Goal: Complete application form: Complete application form

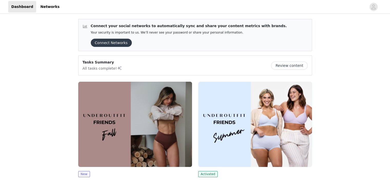
click at [257, 69] on div "Tasks Summary All tasks complete! Review content" at bounding box center [195, 66] width 225 height 12
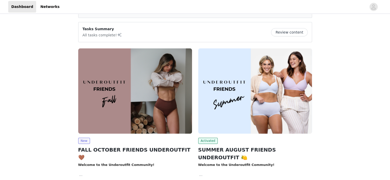
scroll to position [36, 0]
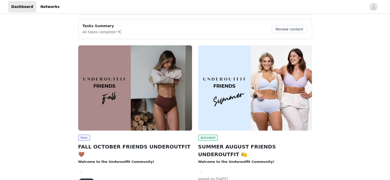
click at [88, 179] on button "View" at bounding box center [86, 183] width 17 height 8
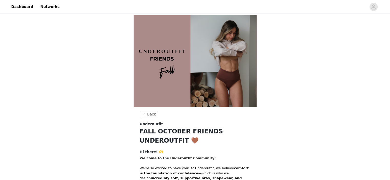
drag, startPoint x: 370, startPoint y: 6, endPoint x: 284, endPoint y: 32, distance: 89.8
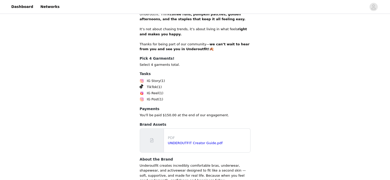
scroll to position [257, 0]
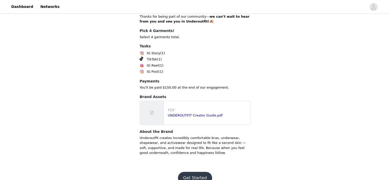
click at [200, 172] on button "Get Started" at bounding box center [195, 178] width 34 height 12
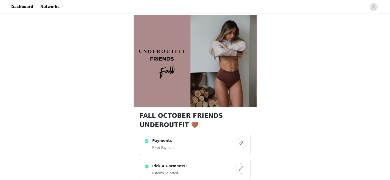
click at [210, 165] on div "Pick 4 Garments! 0 Items Selected" at bounding box center [190, 169] width 92 height 13
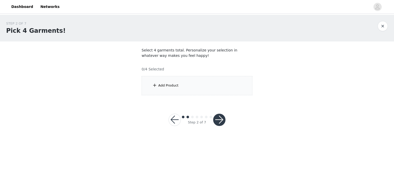
click at [183, 91] on div "Add Product" at bounding box center [196, 85] width 111 height 19
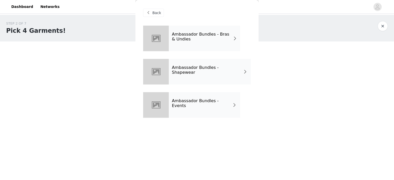
click at [198, 44] on div "Ambassador Bundles - Bras & Undies" at bounding box center [204, 39] width 71 height 26
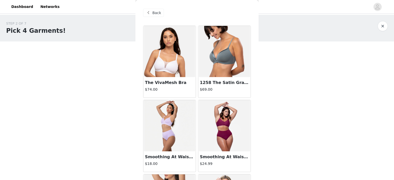
click at [156, 152] on div "Smoothing At Waist Brief $18.00" at bounding box center [169, 161] width 52 height 21
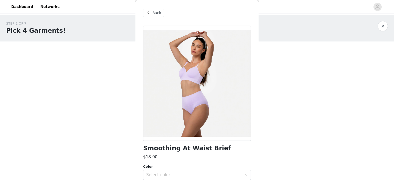
drag, startPoint x: 156, startPoint y: 152, endPoint x: 124, endPoint y: 121, distance: 44.6
click at [124, 121] on div "STEP 2 OF 7 Pick 4 Garments! Select 4 garments total. Personalize your selectio…" at bounding box center [197, 77] width 394 height 124
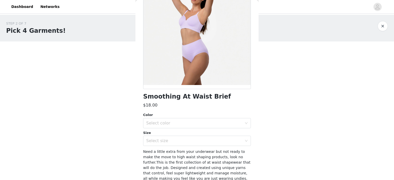
scroll to position [54, 0]
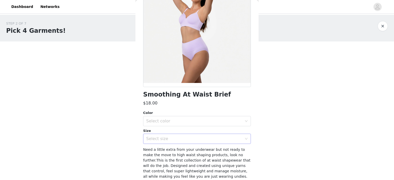
click at [203, 140] on div "Select size" at bounding box center [194, 138] width 96 height 5
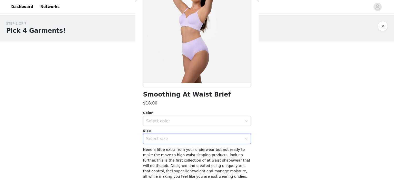
drag, startPoint x: 393, startPoint y: 34, endPoint x: 393, endPoint y: 16, distance: 17.2
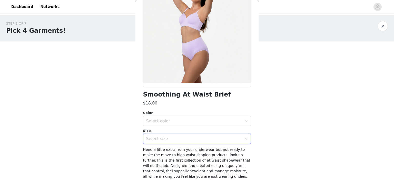
click at [390, 16] on html "Dashboard Networks STEP 2 OF 7 Pick 4 Garments! Select 4 garments total. Person…" at bounding box center [197, 90] width 394 height 180
click at [385, 23] on button "button" at bounding box center [382, 26] width 10 height 10
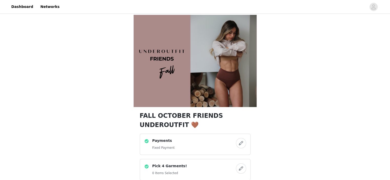
click at [169, 164] on h4 "Pick 4 Garments!" at bounding box center [169, 165] width 35 height 5
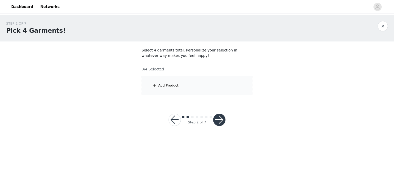
click at [184, 92] on div "Add Product" at bounding box center [196, 85] width 111 height 19
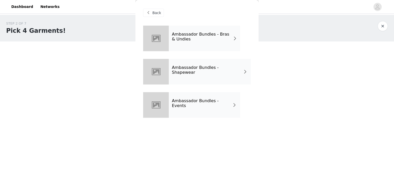
click at [201, 47] on div "Ambassador Bundles - Bras & Undies" at bounding box center [204, 39] width 71 height 26
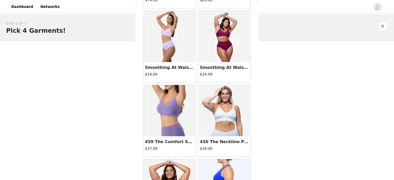
scroll to position [90, 0]
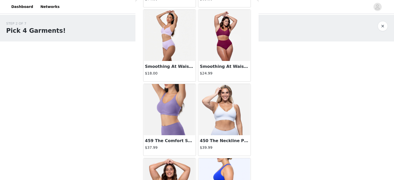
click at [160, 116] on img at bounding box center [169, 109] width 51 height 51
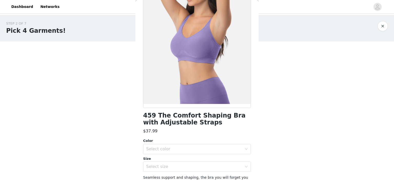
scroll to position [34, 0]
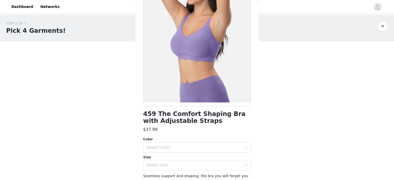
drag, startPoint x: 258, startPoint y: 91, endPoint x: 260, endPoint y: 103, distance: 11.9
click at [260, 103] on div "STEP 2 OF 7 Pick 4 Garments! Select 4 garments total. Personalize your selectio…" at bounding box center [197, 77] width 394 height 124
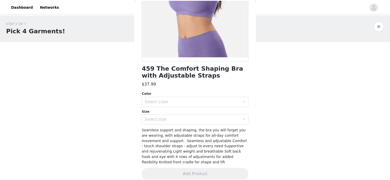
scroll to position [80, 0]
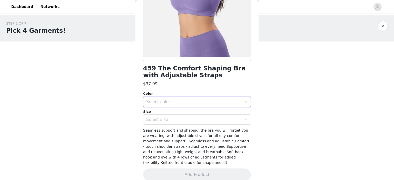
click at [236, 107] on div "Select color" at bounding box center [197, 102] width 108 height 10
click at [224, 111] on li "Electric Purple" at bounding box center [195, 113] width 104 height 8
click at [219, 120] on div "Select size" at bounding box center [194, 119] width 96 height 5
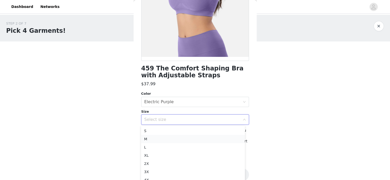
click at [202, 136] on li "M" at bounding box center [193, 139] width 104 height 8
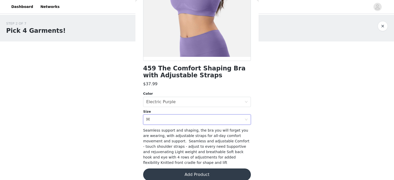
click at [199, 175] on button "Add Product" at bounding box center [197, 175] width 108 height 12
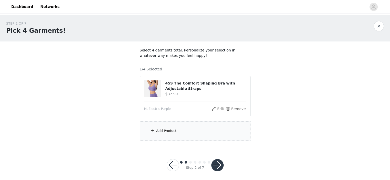
click at [200, 128] on div "Add Product" at bounding box center [195, 130] width 111 height 19
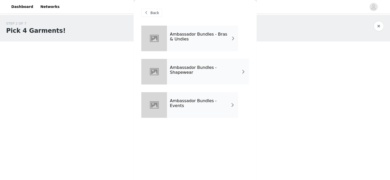
click at [224, 41] on h4 "Ambassador Bundles - Bras & Undies" at bounding box center [200, 36] width 61 height 9
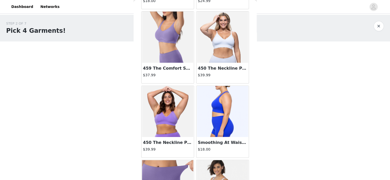
scroll to position [164, 0]
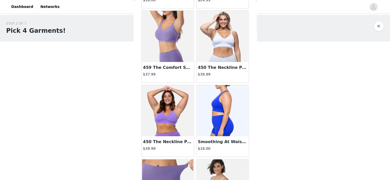
click at [217, 57] on img at bounding box center [222, 36] width 51 height 51
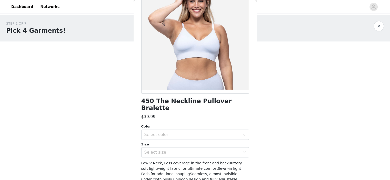
scroll to position [47, 0]
click at [217, 150] on div "Select size" at bounding box center [192, 152] width 96 height 5
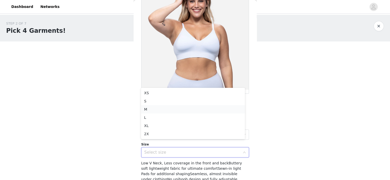
click at [205, 109] on li "M" at bounding box center [193, 109] width 104 height 8
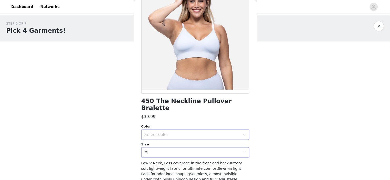
click at [198, 130] on div "Select color" at bounding box center [193, 135] width 98 height 10
click at [189, 138] on li "Skyway" at bounding box center [193, 139] width 104 height 8
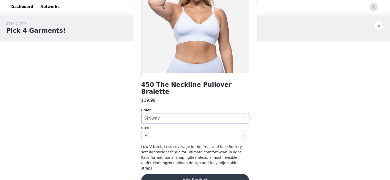
click at [194, 174] on button "Add Product" at bounding box center [195, 180] width 108 height 12
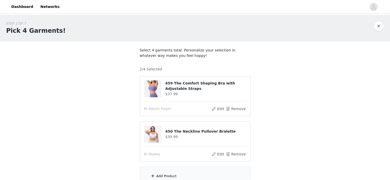
click at [191, 172] on div "Add Product" at bounding box center [195, 176] width 111 height 19
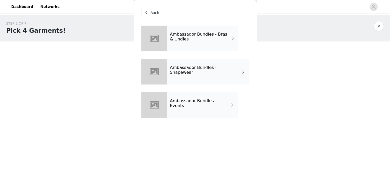
click at [218, 100] on div "Ambassador Bundles - Events" at bounding box center [202, 105] width 71 height 26
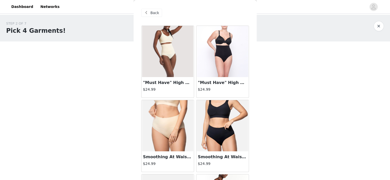
click at [177, 70] on img at bounding box center [167, 51] width 51 height 51
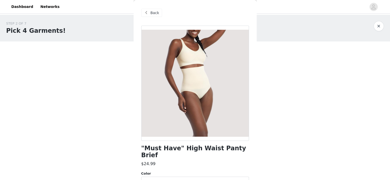
click at [146, 11] on span at bounding box center [146, 13] width 6 height 6
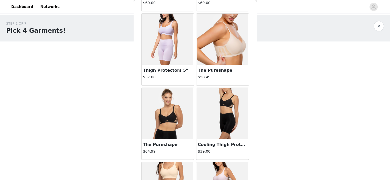
scroll to position [459, 0]
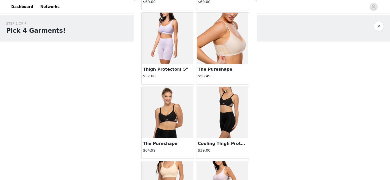
click at [159, 128] on img at bounding box center [167, 112] width 51 height 51
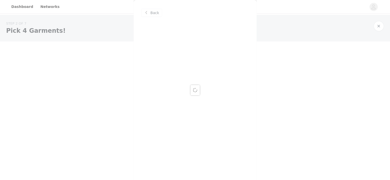
scroll to position [0, 0]
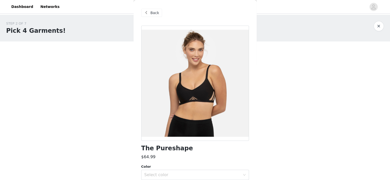
click at [141, 11] on div "Back" at bounding box center [151, 13] width 21 height 8
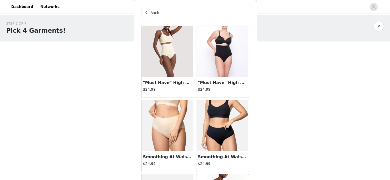
click at [149, 9] on div "Back" at bounding box center [151, 13] width 21 height 8
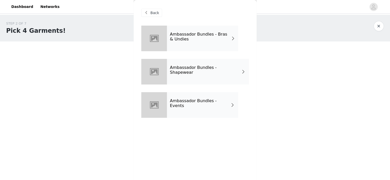
click at [179, 45] on div "Ambassador Bundles - Bras & Undies" at bounding box center [202, 39] width 71 height 26
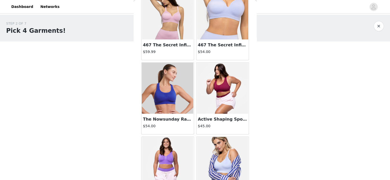
scroll to position [503, 0]
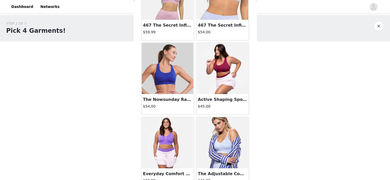
click at [169, 83] on img at bounding box center [167, 68] width 51 height 51
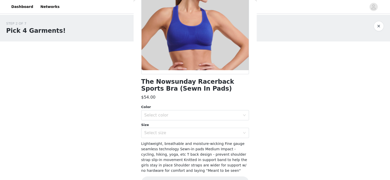
scroll to position [69, 0]
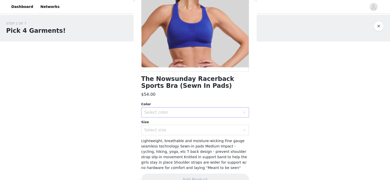
click at [235, 109] on div "Select color" at bounding box center [193, 113] width 98 height 10
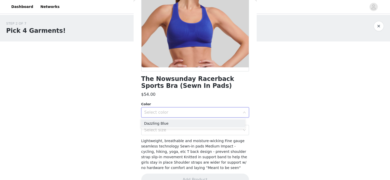
click at [210, 119] on ul "Dazzling Blue" at bounding box center [193, 123] width 104 height 10
click at [209, 124] on li "Dazzling Blue" at bounding box center [193, 123] width 104 height 8
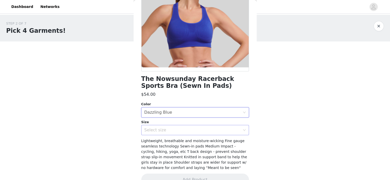
click at [208, 131] on div "Select size" at bounding box center [192, 130] width 96 height 5
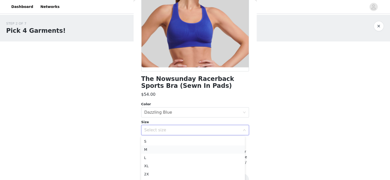
click at [198, 147] on li "M" at bounding box center [193, 150] width 104 height 8
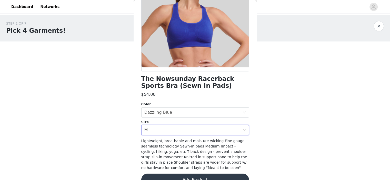
drag, startPoint x: 198, startPoint y: 147, endPoint x: 199, endPoint y: 177, distance: 30.5
click at [199, 177] on button "Add Product" at bounding box center [195, 180] width 108 height 12
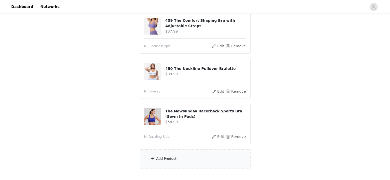
scroll to position [66, 0]
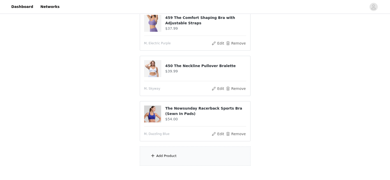
click at [169, 150] on div "Add Product" at bounding box center [195, 156] width 111 height 19
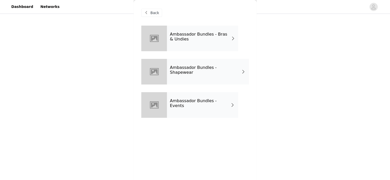
click at [221, 44] on div "Ambassador Bundles - Bras & Undies" at bounding box center [202, 39] width 71 height 26
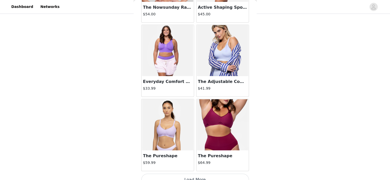
scroll to position [603, 0]
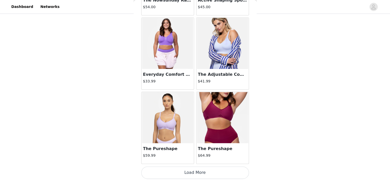
click at [224, 168] on button "Load More" at bounding box center [195, 173] width 108 height 12
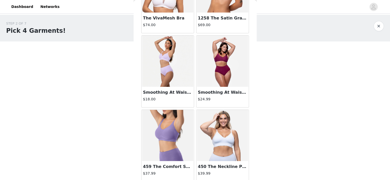
scroll to position [0, 0]
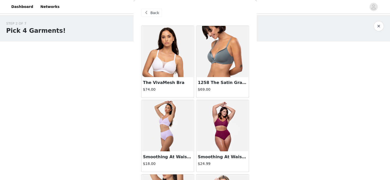
click at [150, 13] on span "Back" at bounding box center [154, 12] width 9 height 5
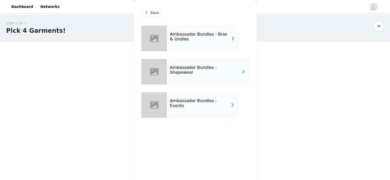
click at [207, 73] on div "Ambassador Bundles - Shapewear" at bounding box center [208, 72] width 82 height 26
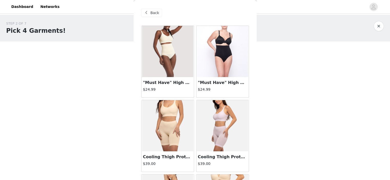
click at [157, 13] on span "Back" at bounding box center [154, 12] width 9 height 5
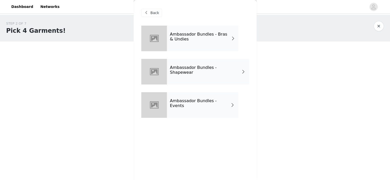
click at [206, 99] on div "Ambassador Bundles - Events" at bounding box center [202, 105] width 71 height 26
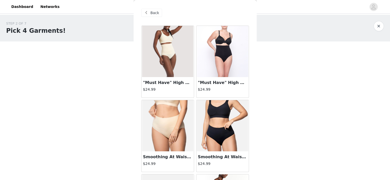
drag, startPoint x: 206, startPoint y: 99, endPoint x: 188, endPoint y: 6, distance: 95.4
click at [188, 6] on div "Back" at bounding box center [195, 13] width 108 height 26
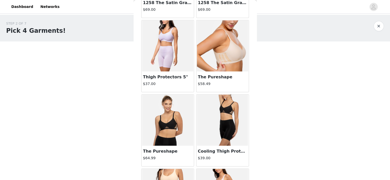
scroll to position [461, 0]
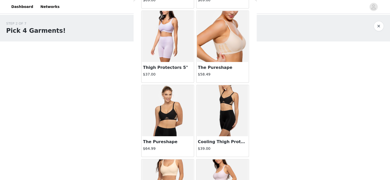
click at [227, 66] on h3 "The Pureshape" at bounding box center [222, 68] width 49 height 6
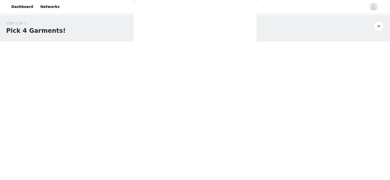
scroll to position [0, 0]
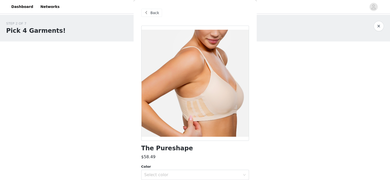
click at [151, 14] on span "Back" at bounding box center [154, 12] width 9 height 5
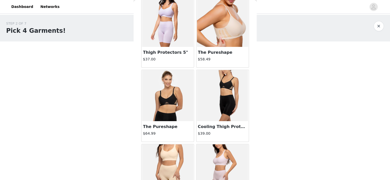
scroll to position [482, 0]
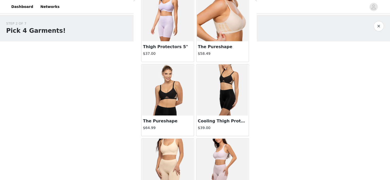
click at [163, 94] on img at bounding box center [167, 89] width 51 height 51
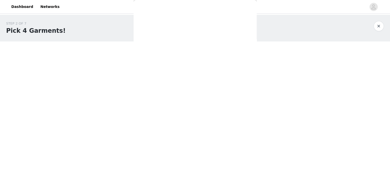
scroll to position [39, 0]
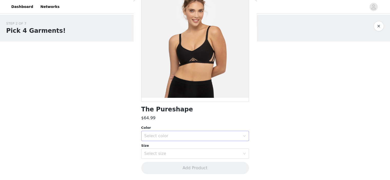
click at [221, 133] on div "Select color" at bounding box center [193, 136] width 98 height 10
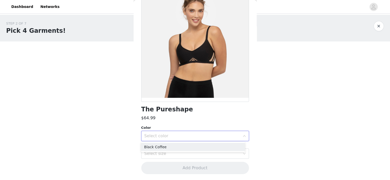
drag, startPoint x: 221, startPoint y: 133, endPoint x: 179, endPoint y: 133, distance: 41.5
click at [179, 134] on div "Select color" at bounding box center [192, 136] width 96 height 5
click at [176, 140] on div "Select color" at bounding box center [193, 136] width 98 height 10
click at [174, 146] on li "Black Coffee" at bounding box center [193, 147] width 104 height 8
click at [174, 150] on div "Select size" at bounding box center [193, 154] width 98 height 10
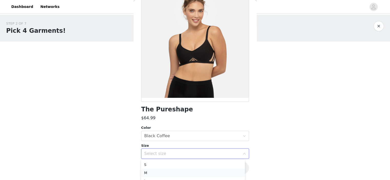
click at [169, 170] on li "M" at bounding box center [193, 173] width 104 height 8
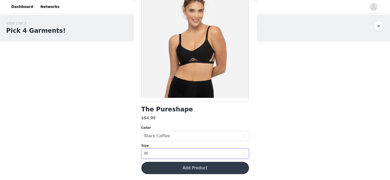
click at [193, 170] on button "Add Product" at bounding box center [195, 168] width 108 height 12
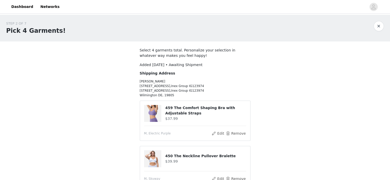
drag, startPoint x: 193, startPoint y: 170, endPoint x: 303, endPoint y: 86, distance: 138.4
click at [303, 86] on div "STEP 2 OF 7 Pick 4 Garments! Select 4 garments total. Personalize your selectio…" at bounding box center [195, 151] width 390 height 273
click at [169, 98] on section "Select 4 garments total. Personalize your selection in whatever way makes you f…" at bounding box center [195, 165] width 123 height 247
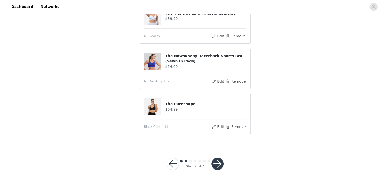
scroll to position [144, 0]
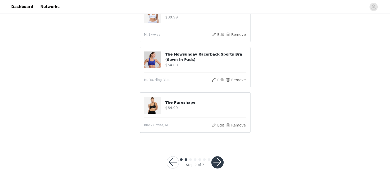
click at [176, 163] on button "button" at bounding box center [173, 162] width 12 height 12
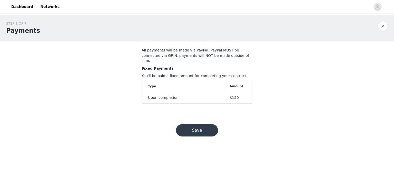
click at [194, 125] on button "Save" at bounding box center [197, 130] width 42 height 12
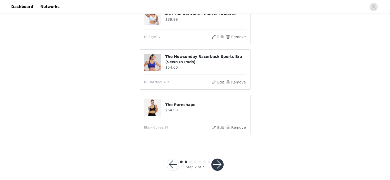
scroll to position [144, 0]
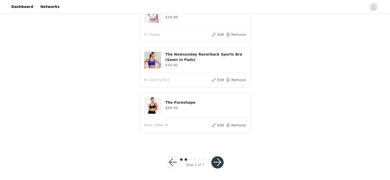
click at [214, 162] on button "button" at bounding box center [217, 162] width 12 height 12
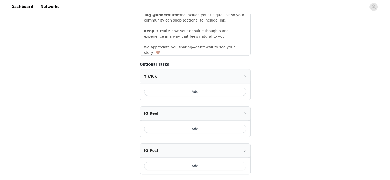
scroll to position [313, 0]
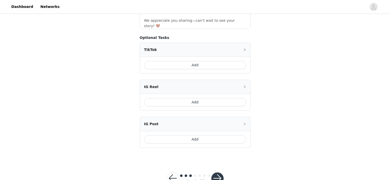
click at [214, 172] on button "button" at bounding box center [217, 178] width 12 height 12
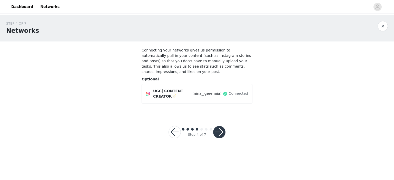
click at [218, 131] on button "button" at bounding box center [219, 132] width 12 height 12
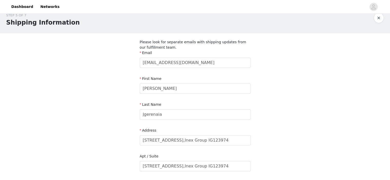
scroll to position [7, 0]
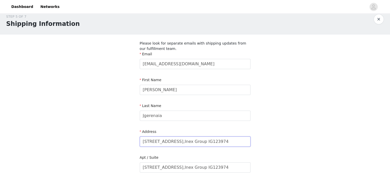
click at [161, 140] on input "[STREET_ADDRESS],Inex Group IG123974" at bounding box center [195, 142] width 111 height 10
paste input "1-A Brookside Dr."
paste input "TBS-1507433"
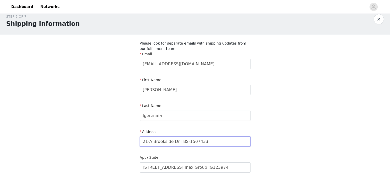
click at [163, 142] on input "21-A Brookside Dr.TBS-1507433" at bounding box center [195, 142] width 111 height 10
type input "21-A Brookside Dr.TBS-1507433"
click at [168, 167] on input "[STREET_ADDRESS],Inex Group IG123974" at bounding box center [195, 167] width 111 height 10
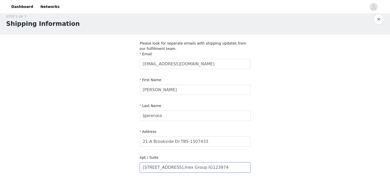
click at [168, 166] on input "[STREET_ADDRESS],Inex Group IG123974" at bounding box center [195, 167] width 111 height 10
paste input "1-A Brookside Dr.TBS-1507433"
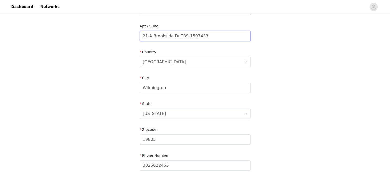
scroll to position [149, 0]
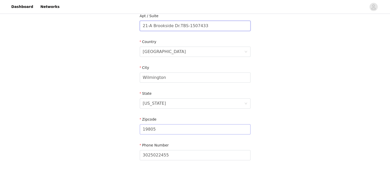
type input "21-A Brookside Dr.TBS-1507433"
click at [214, 126] on input "19805" at bounding box center [195, 129] width 111 height 10
type input "19804"
click at [163, 157] on input "3025022455" at bounding box center [195, 155] width 111 height 10
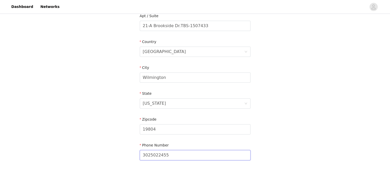
paste input "[PHONE_NUMBER]"
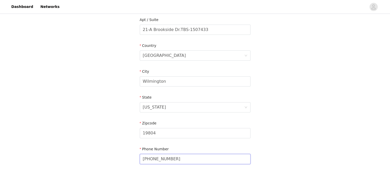
scroll to position [180, 0]
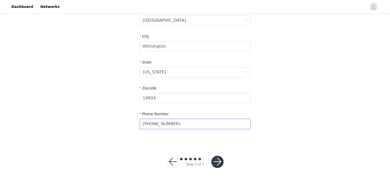
type input "[PHONE_NUMBER]"
click at [219, 163] on button "button" at bounding box center [217, 162] width 12 height 12
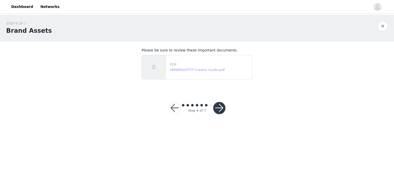
click at [205, 71] on link "UNDEROUTFIT Creator Guide.pdf" at bounding box center [197, 70] width 55 height 4
click at [216, 108] on button "button" at bounding box center [219, 108] width 12 height 12
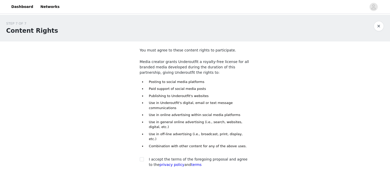
click at [139, 145] on section "You must agree to these content rights to participate. Media creator grants Und…" at bounding box center [195, 112] width 123 height 141
click at [142, 157] on input "checkbox" at bounding box center [142, 159] width 4 height 4
checkbox input "true"
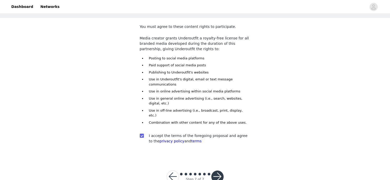
click at [216, 171] on button "button" at bounding box center [217, 177] width 12 height 12
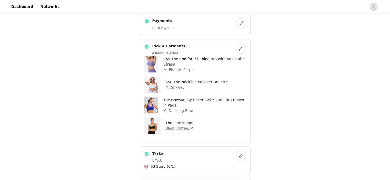
scroll to position [117, 0]
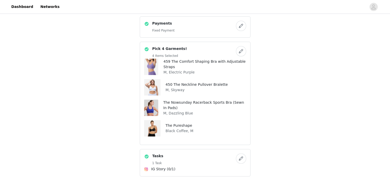
click at [156, 69] on img at bounding box center [151, 67] width 16 height 16
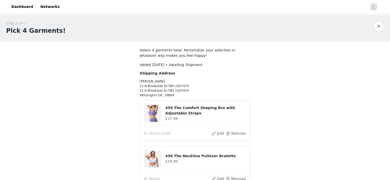
click at [380, 27] on button "button" at bounding box center [378, 26] width 10 height 10
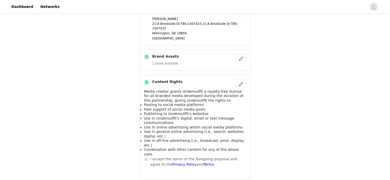
scroll to position [365, 0]
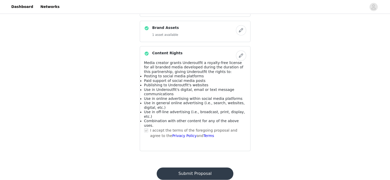
click at [210, 168] on button "Submit Proposal" at bounding box center [195, 174] width 77 height 12
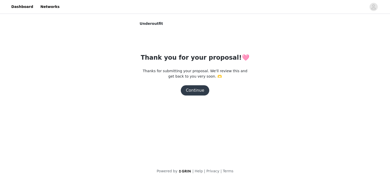
scroll to position [0, 0]
click at [199, 90] on button "Continue" at bounding box center [196, 90] width 29 height 10
